Goal: Task Accomplishment & Management: Use online tool/utility

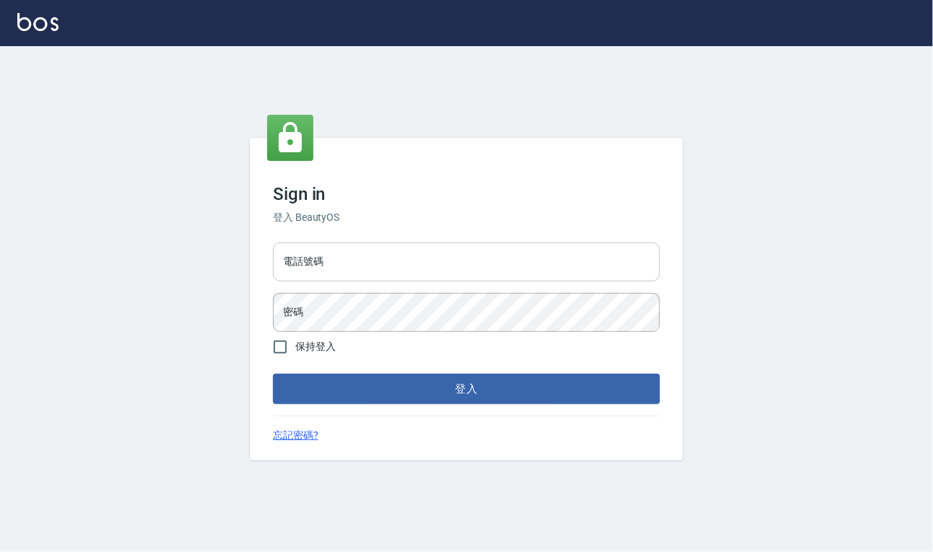
click at [464, 264] on input "電話號碼" at bounding box center [466, 262] width 387 height 39
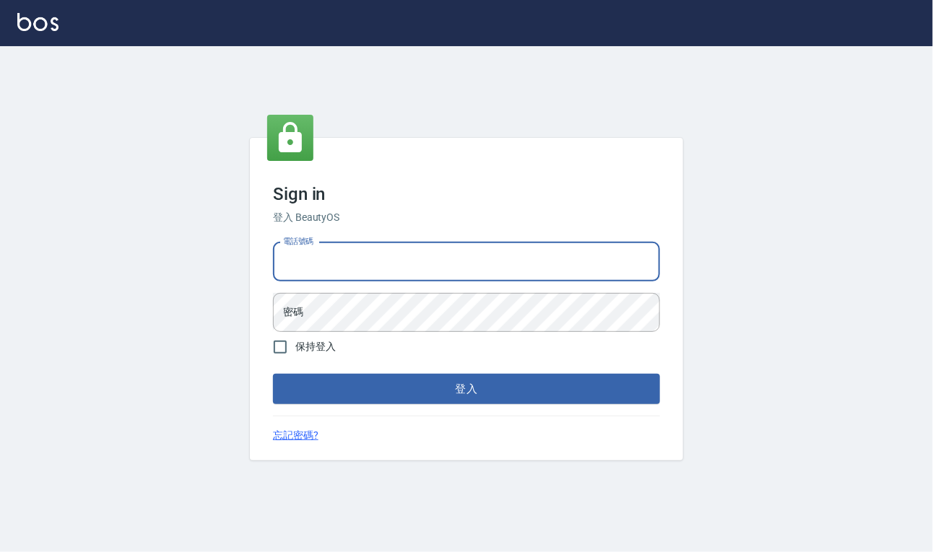
type input "4265909"
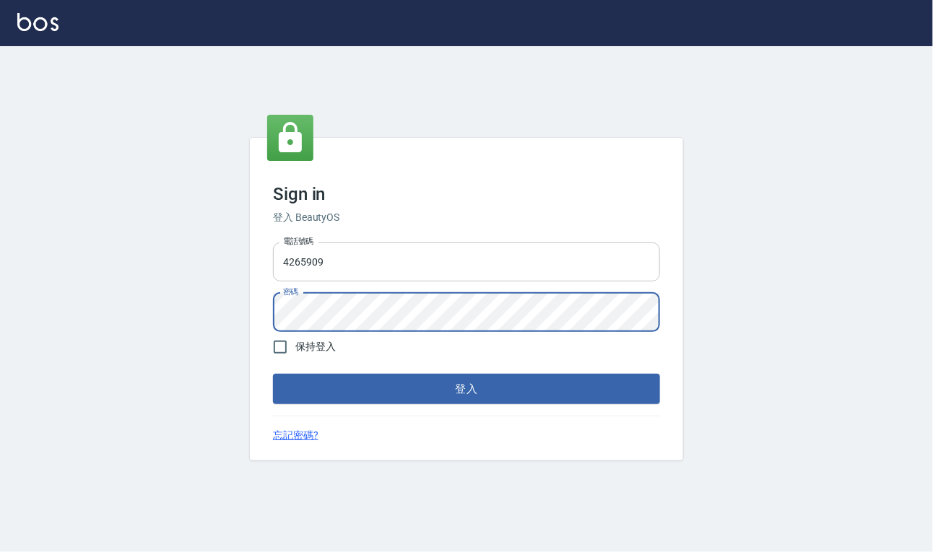
click at [273, 374] on button "登入" at bounding box center [466, 389] width 387 height 30
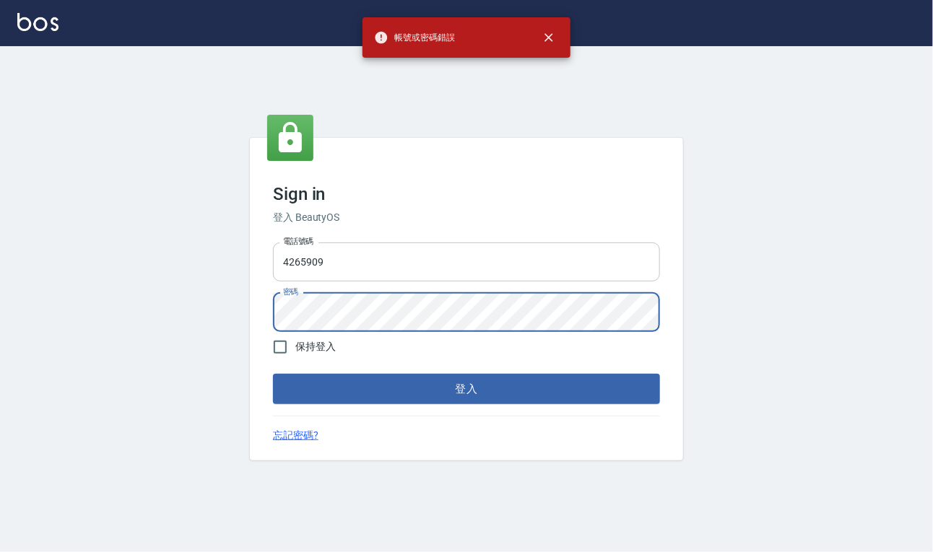
click at [273, 374] on button "登入" at bounding box center [466, 389] width 387 height 30
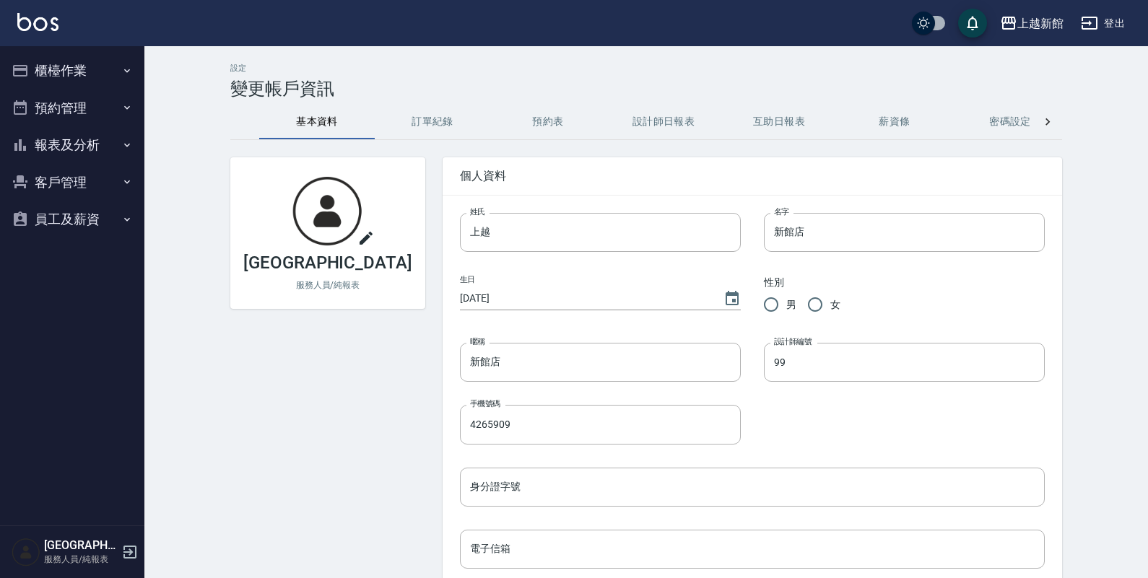
click at [99, 74] on button "櫃檯作業" at bounding box center [72, 71] width 133 height 38
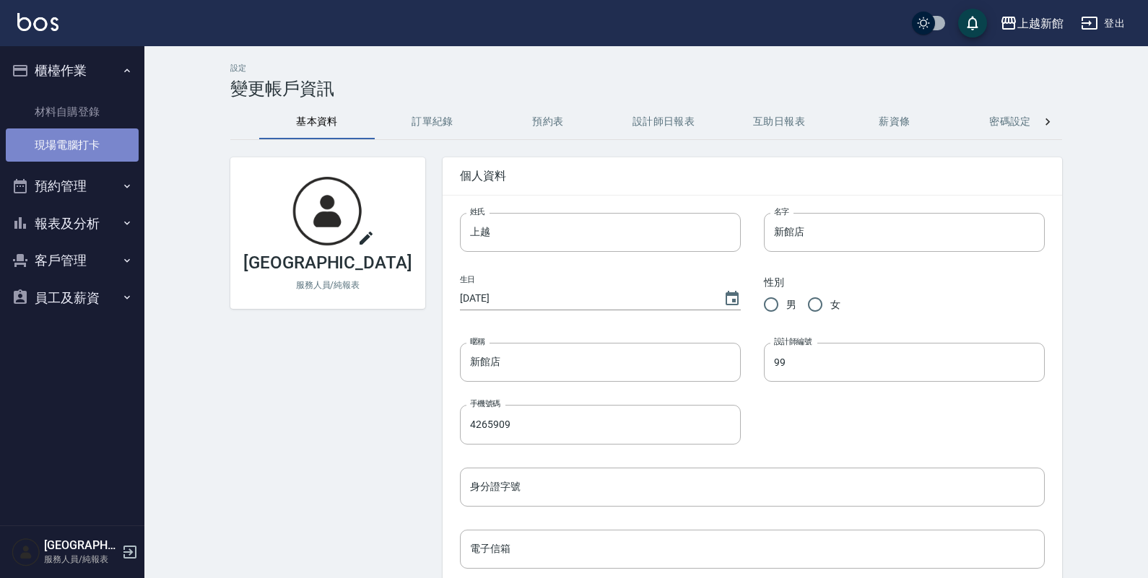
click at [113, 139] on link "現場電腦打卡" at bounding box center [72, 145] width 133 height 33
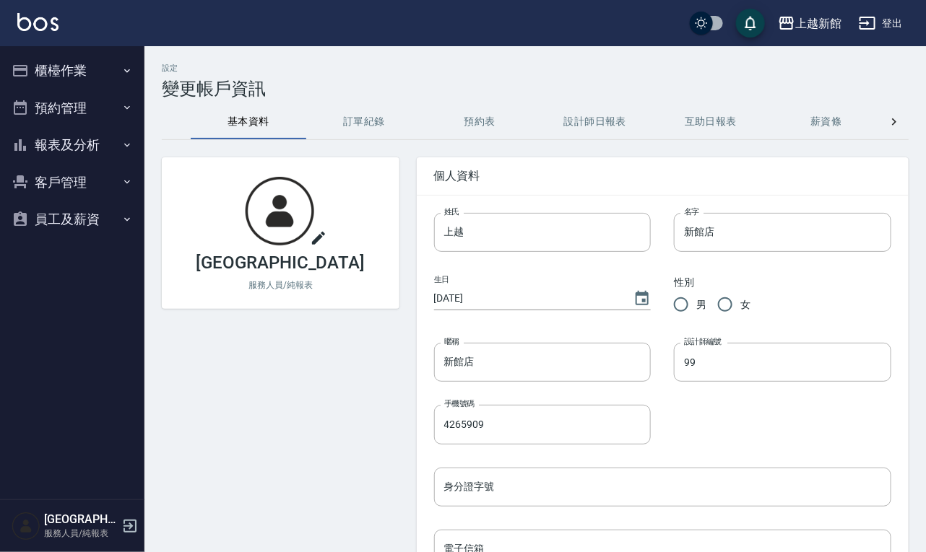
click at [79, 56] on button "櫃檯作業" at bounding box center [72, 71] width 133 height 38
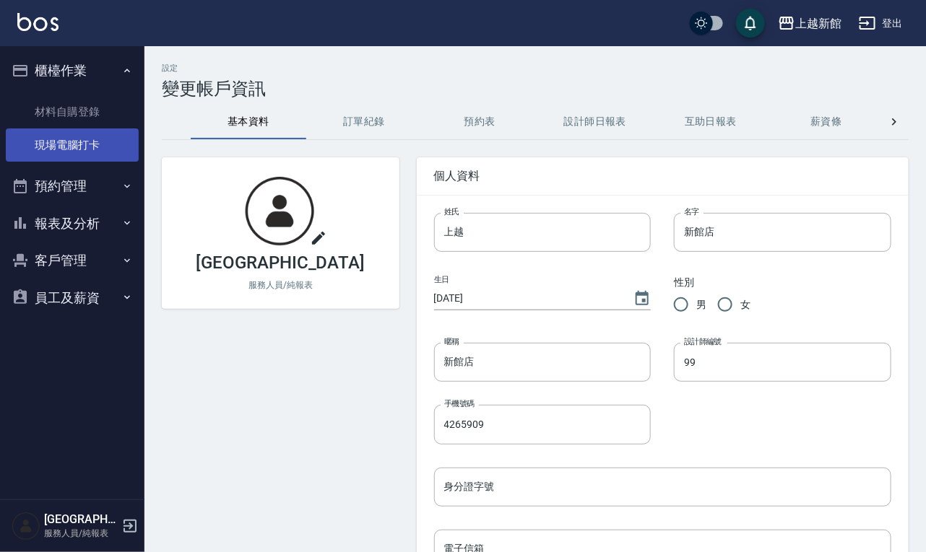
drag, startPoint x: 94, startPoint y: 162, endPoint x: 101, endPoint y: 141, distance: 22.8
click at [100, 144] on ul "材料自購登錄 現場電腦打卡" at bounding box center [72, 129] width 133 height 79
click at [101, 139] on link "現場電腦打卡" at bounding box center [72, 145] width 133 height 33
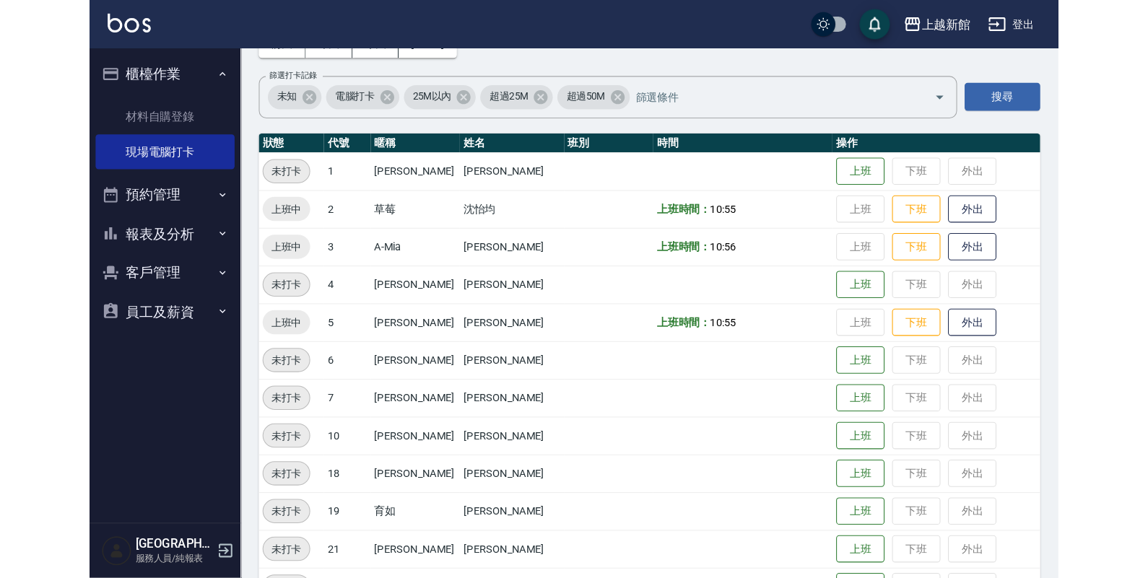
scroll to position [90, 0]
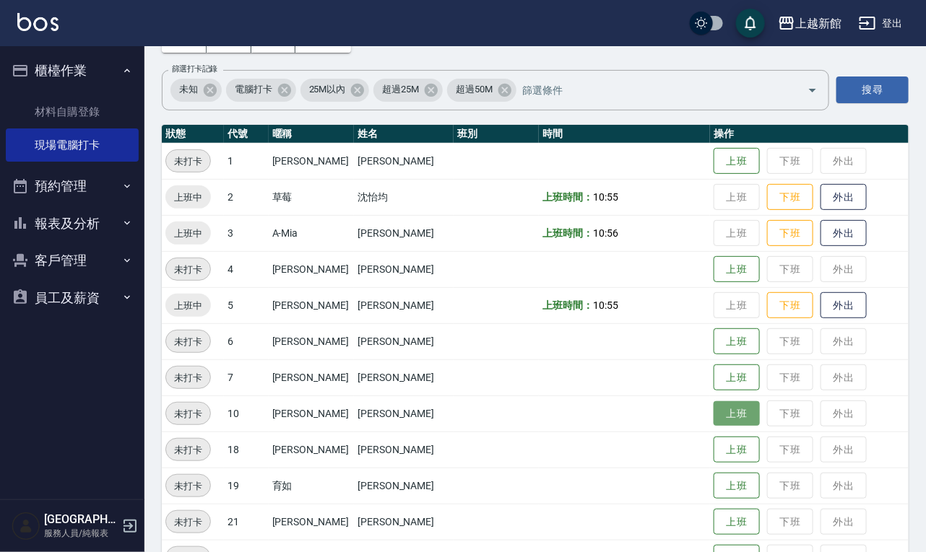
click at [713, 404] on button "上班" at bounding box center [736, 413] width 46 height 25
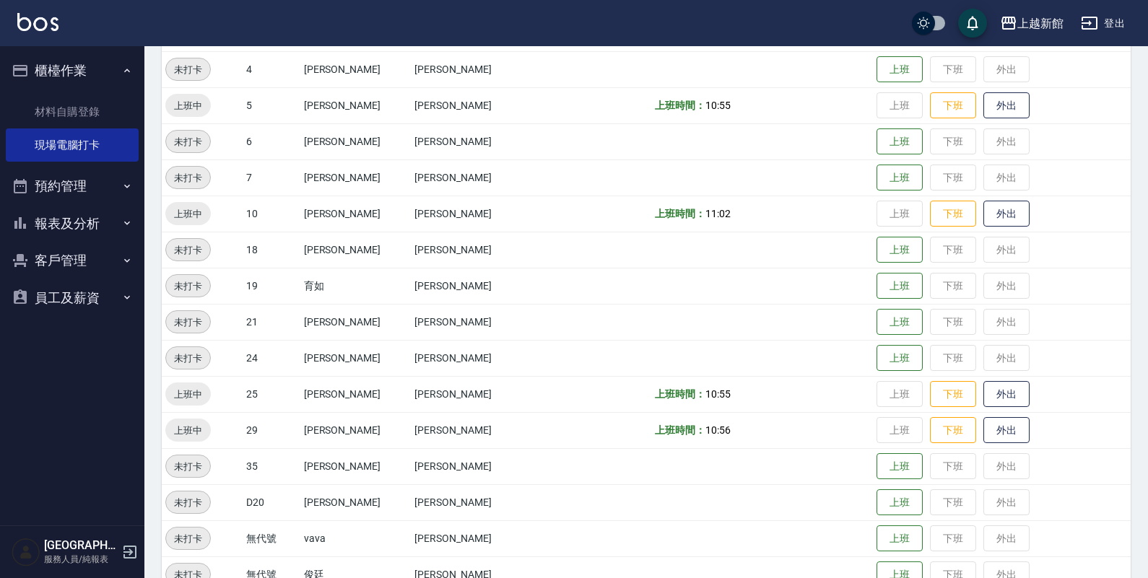
scroll to position [322, 0]
